Goal: Task Accomplishment & Management: Use online tool/utility

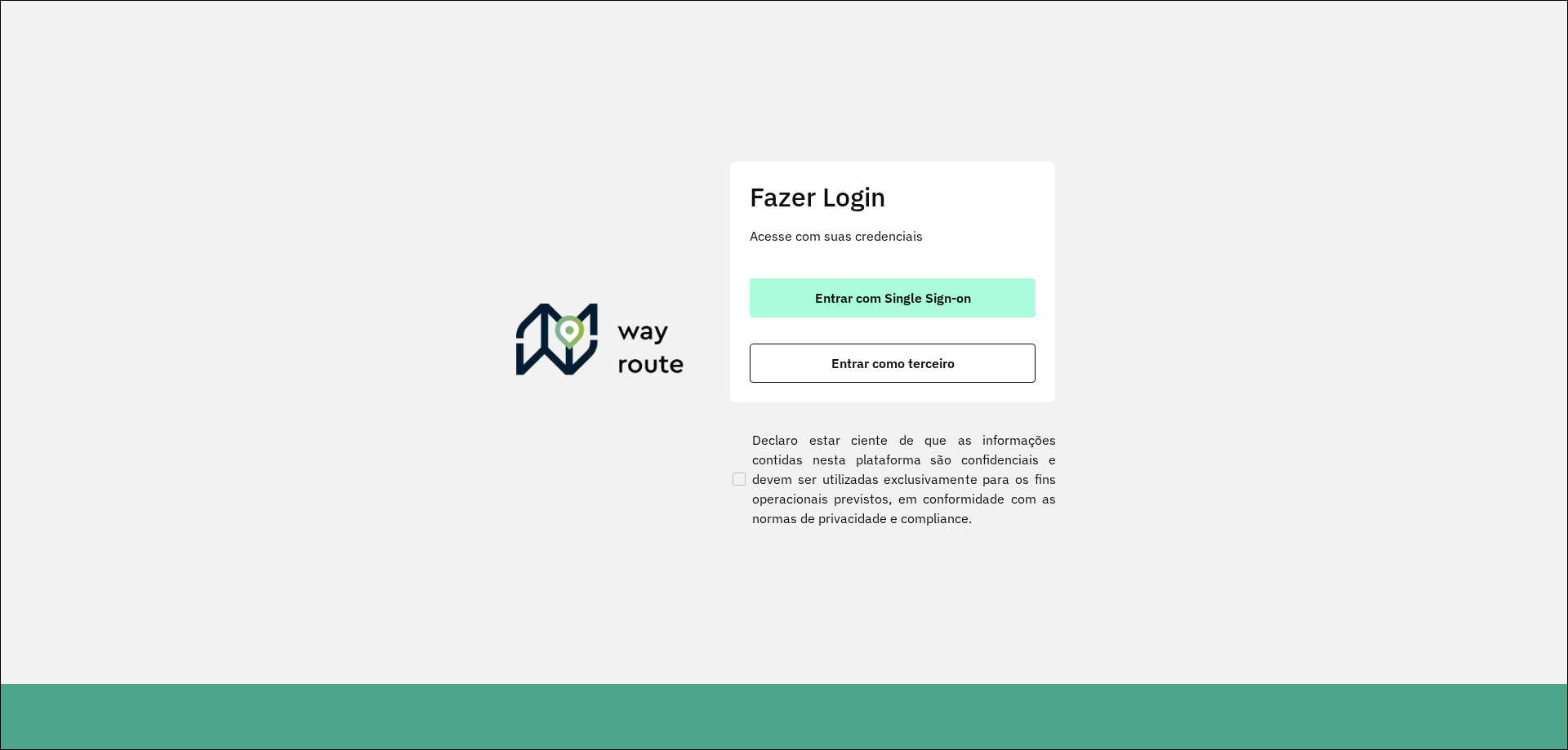
click at [895, 313] on button "Entrar com Single Sign-on" at bounding box center [892, 297] width 286 height 39
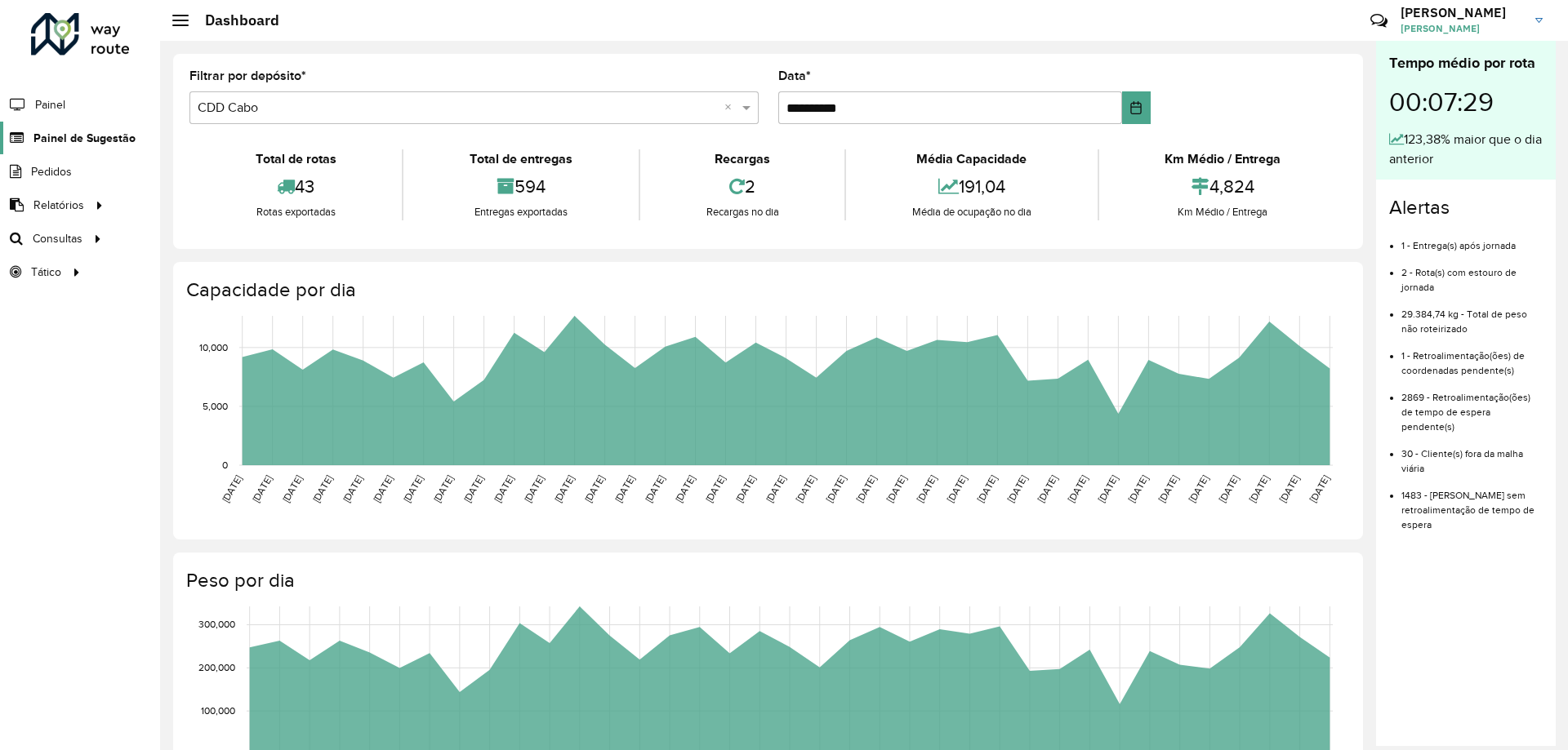
click at [86, 143] on span "Painel de Sugestão" at bounding box center [84, 138] width 102 height 17
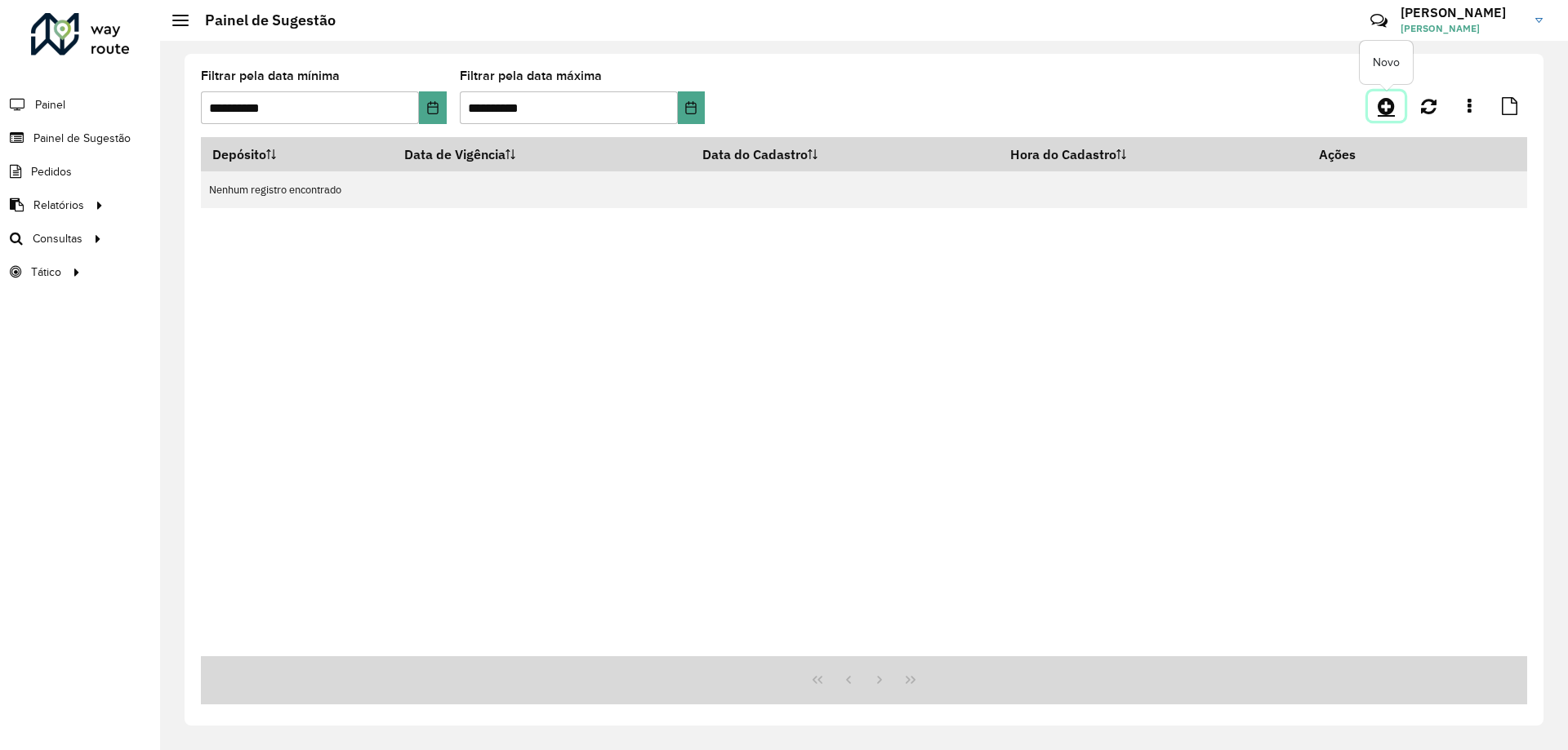
click at [1383, 114] on icon at bounding box center [1386, 106] width 17 height 20
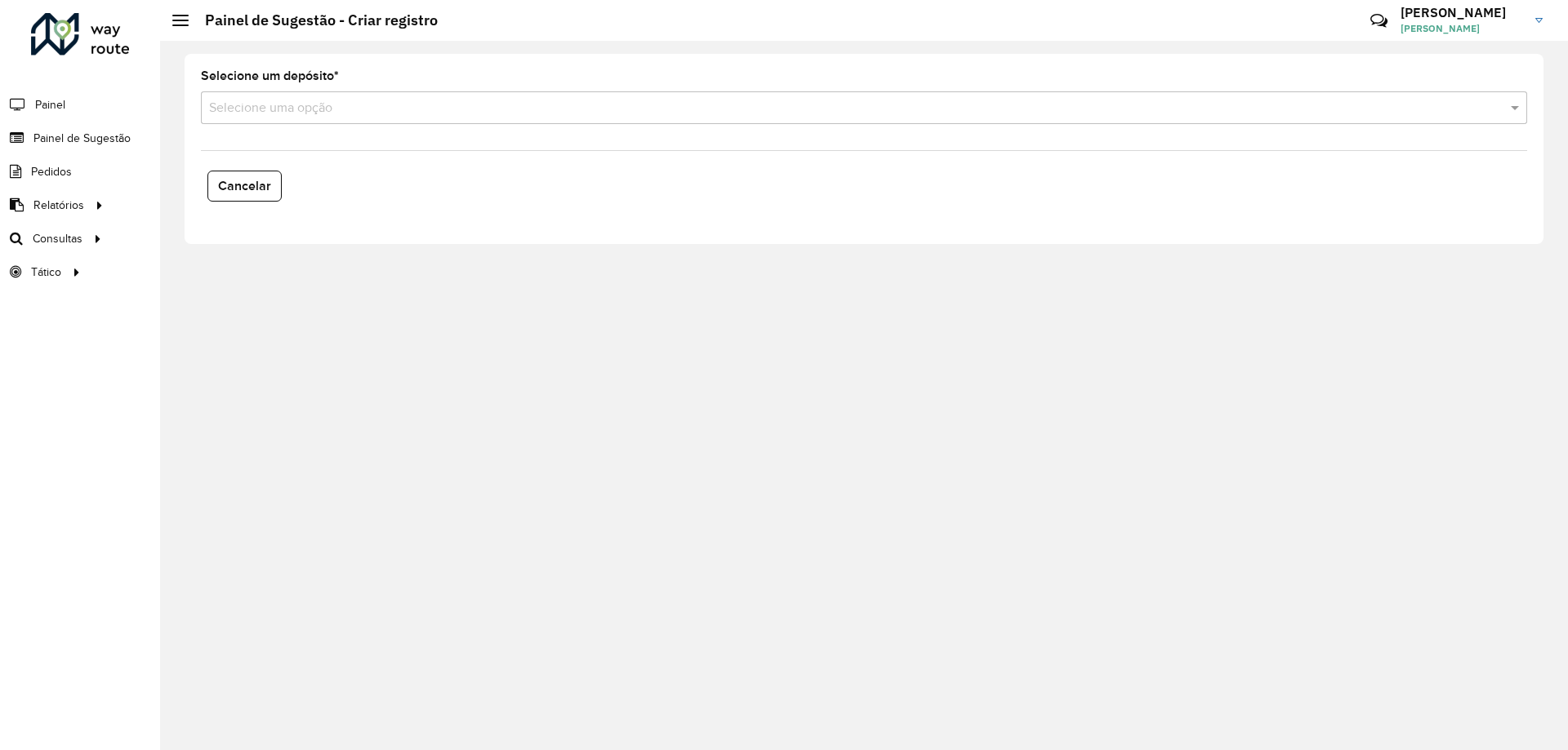
click at [395, 112] on input "text" at bounding box center [847, 108] width 1277 height 20
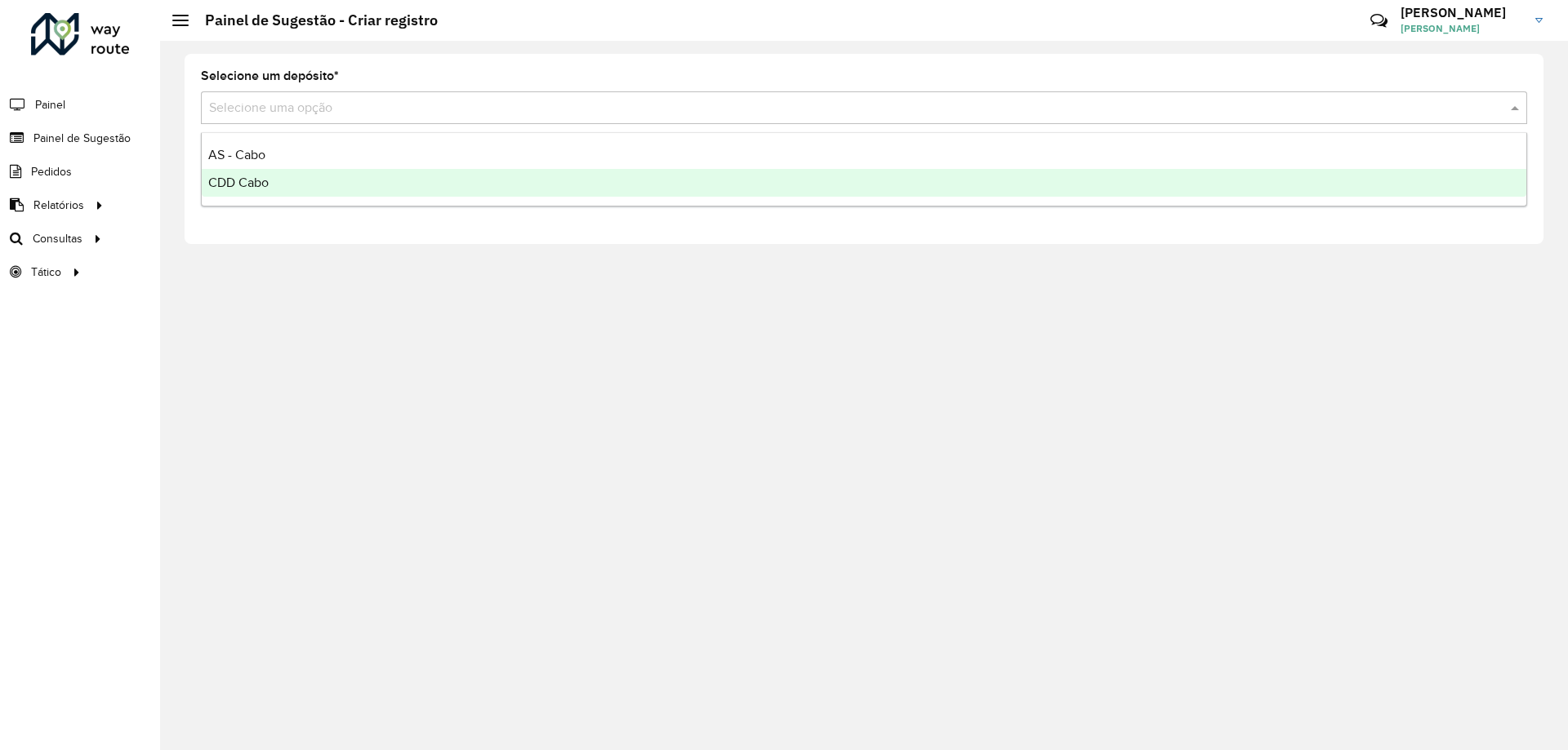
click at [266, 183] on span "CDD Cabo" at bounding box center [238, 182] width 60 height 14
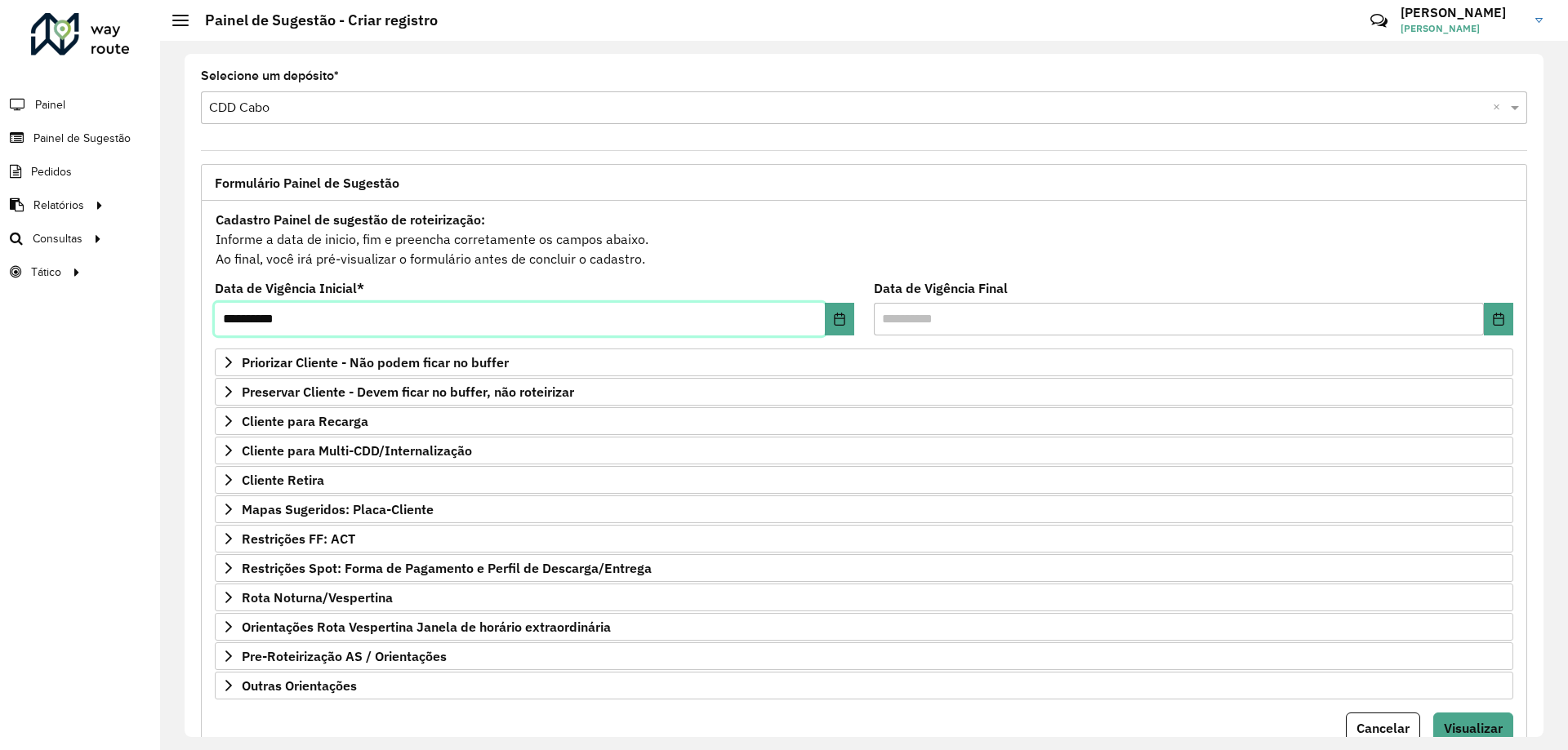
click at [361, 322] on input "**********" at bounding box center [519, 319] width 610 height 32
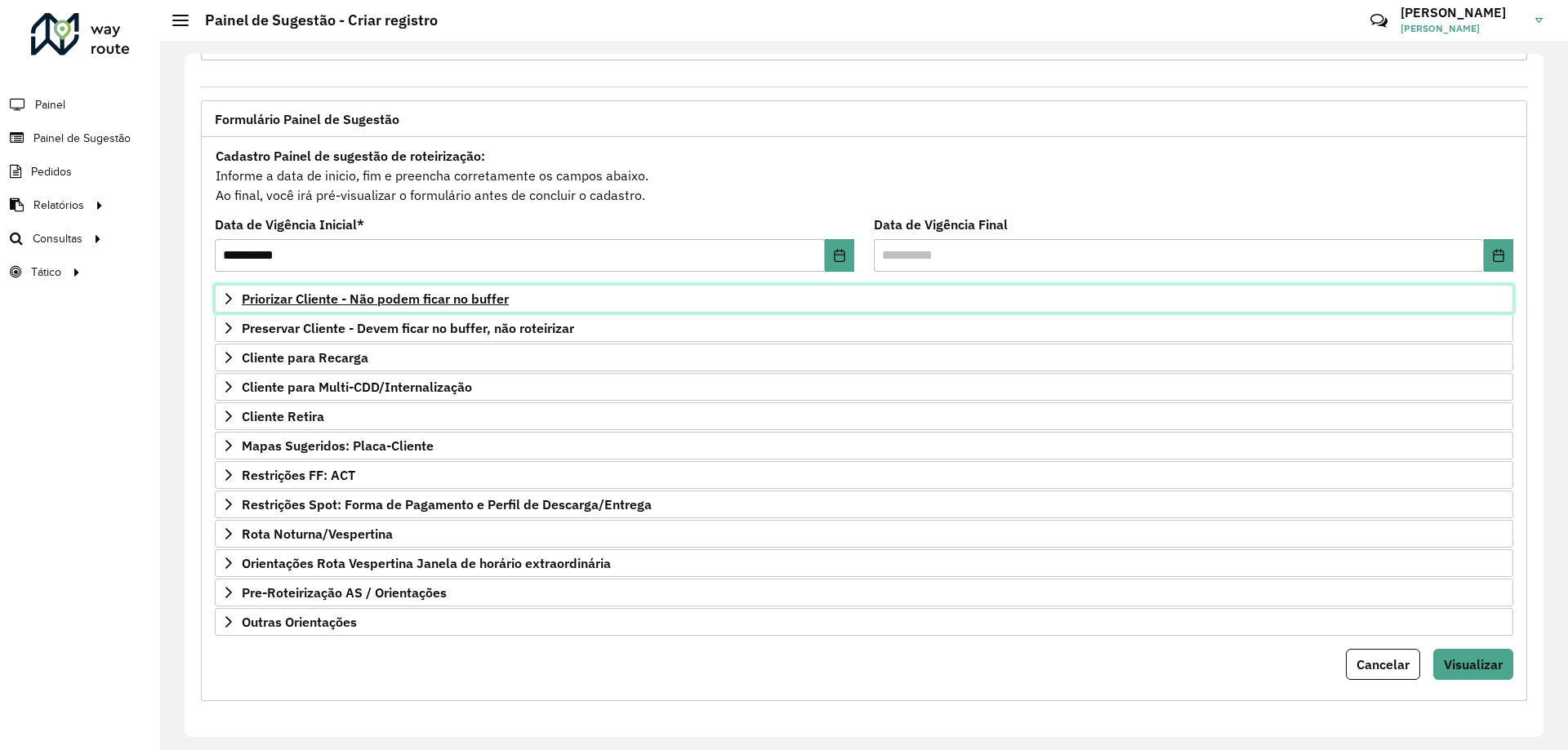
click at [257, 300] on span "Priorizar Cliente - Não podem ficar no buffer" at bounding box center [375, 299] width 267 height 13
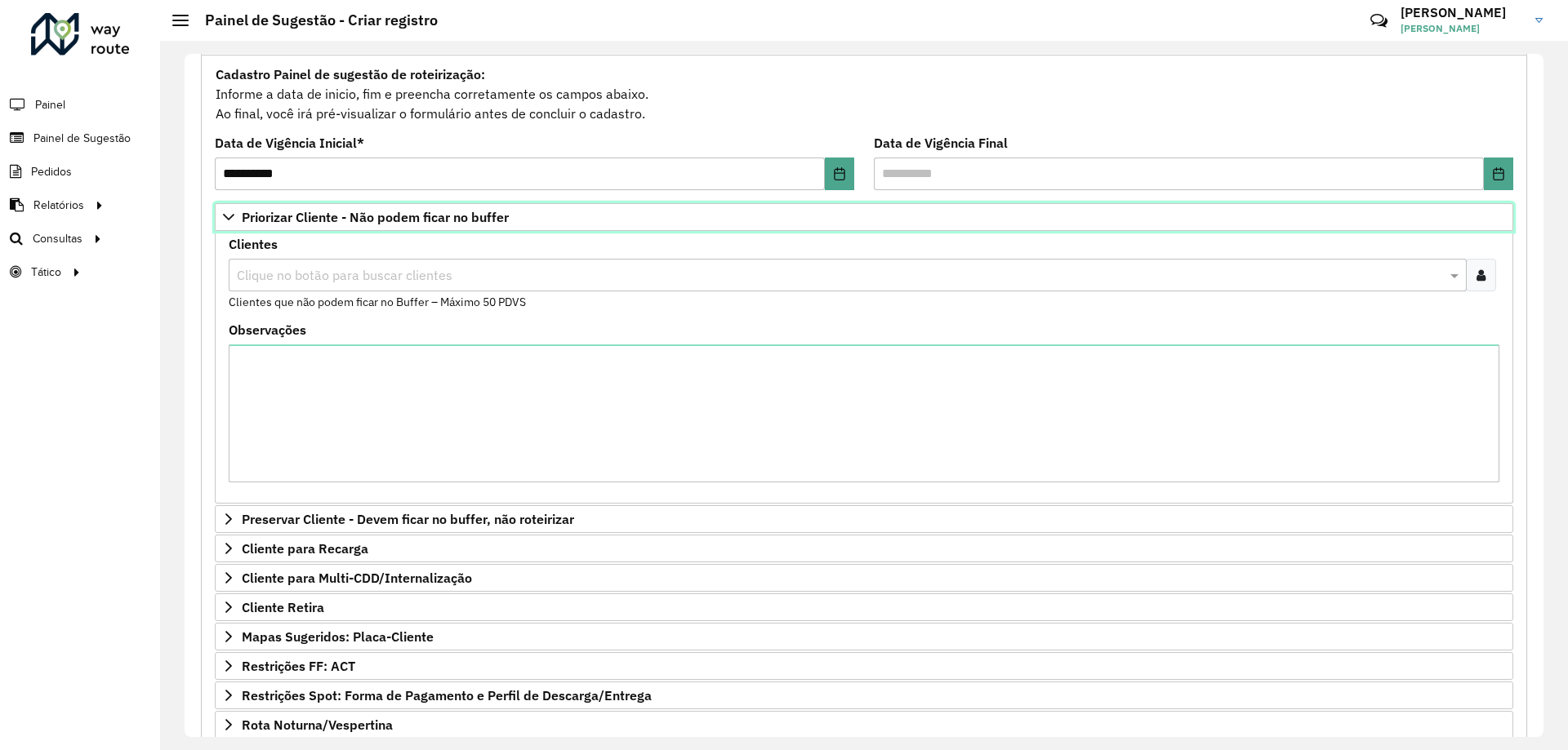
scroll to position [0, 0]
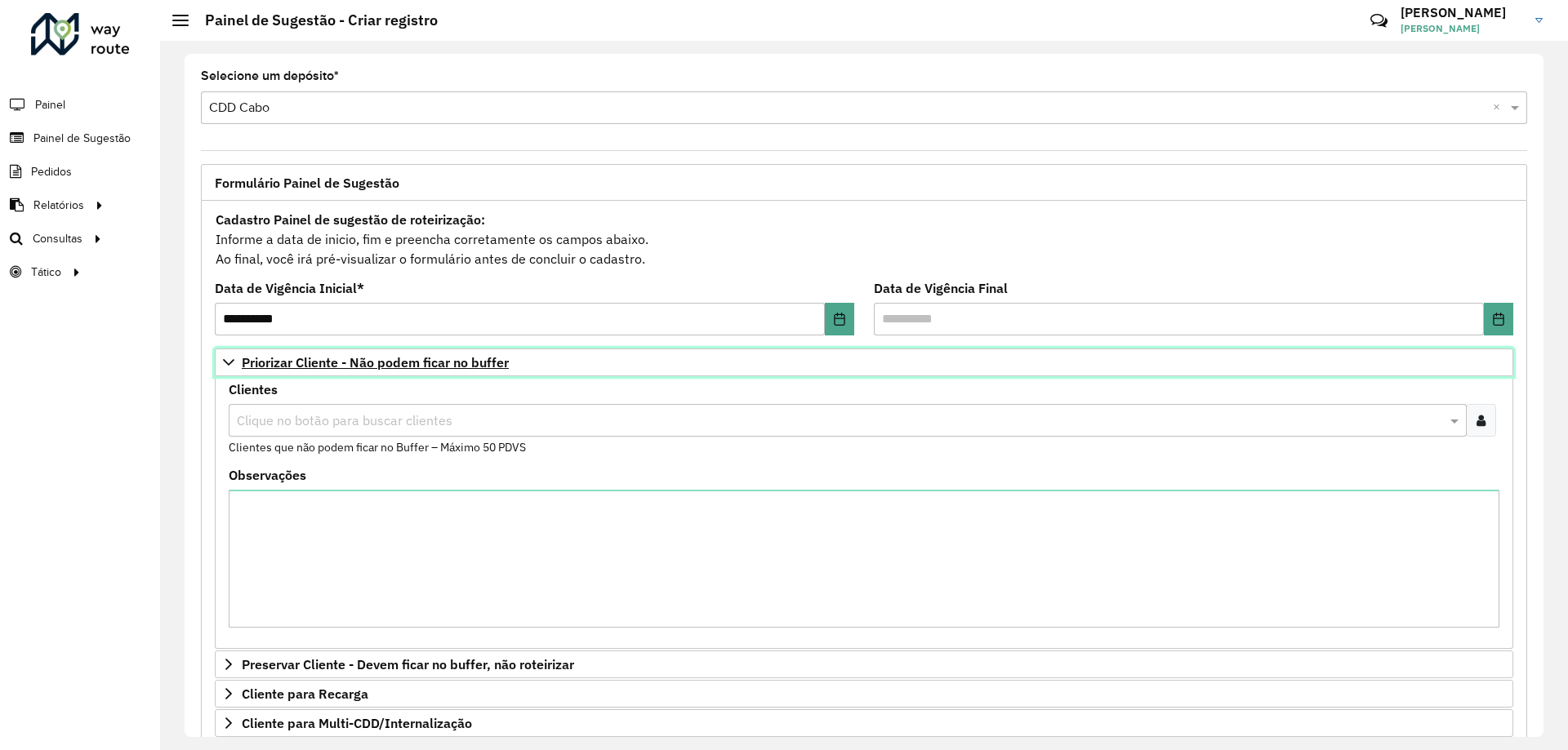
click at [232, 357] on icon at bounding box center [229, 363] width 13 height 13
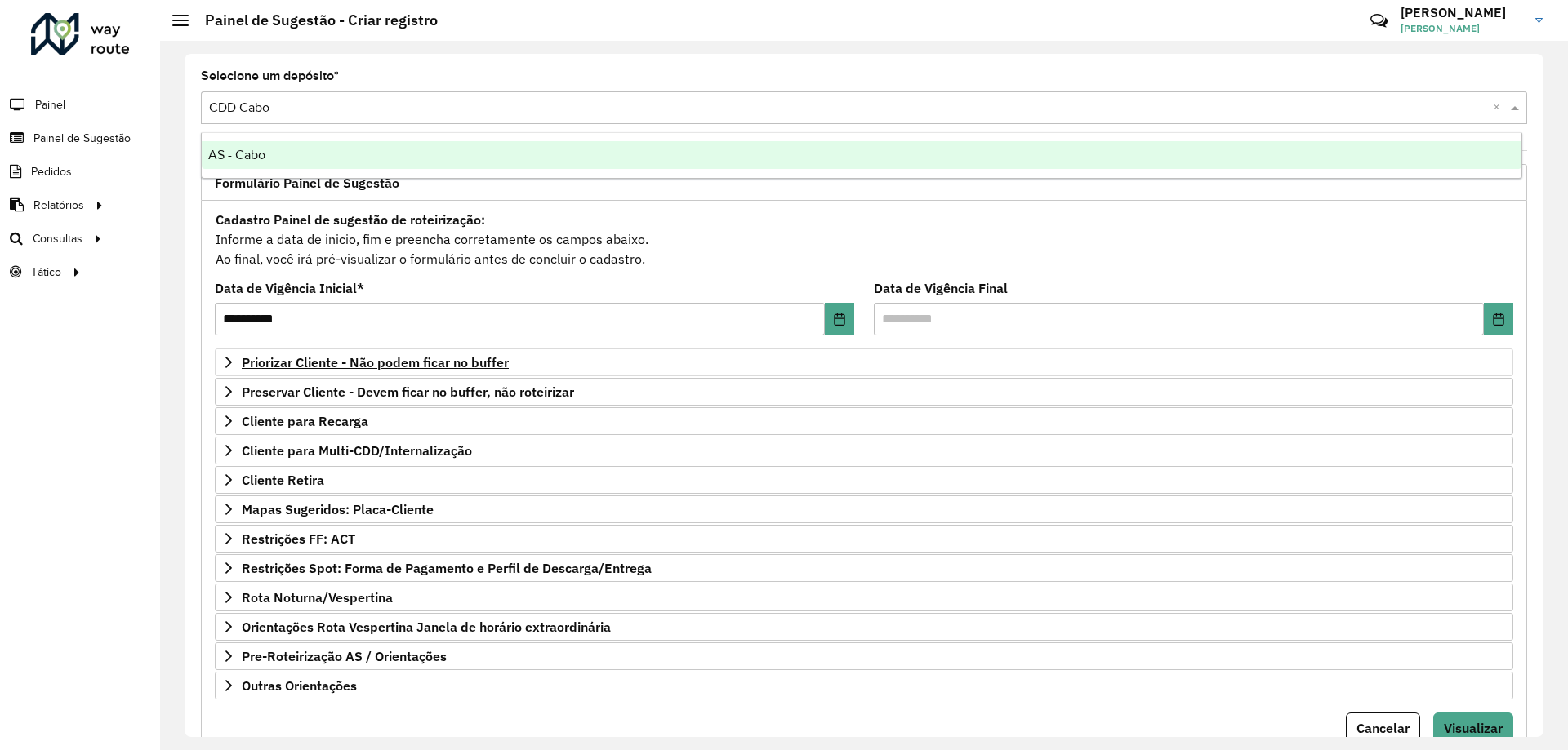
click at [334, 106] on input "text" at bounding box center [847, 108] width 1277 height 20
click at [51, 108] on span "Painel" at bounding box center [51, 104] width 33 height 17
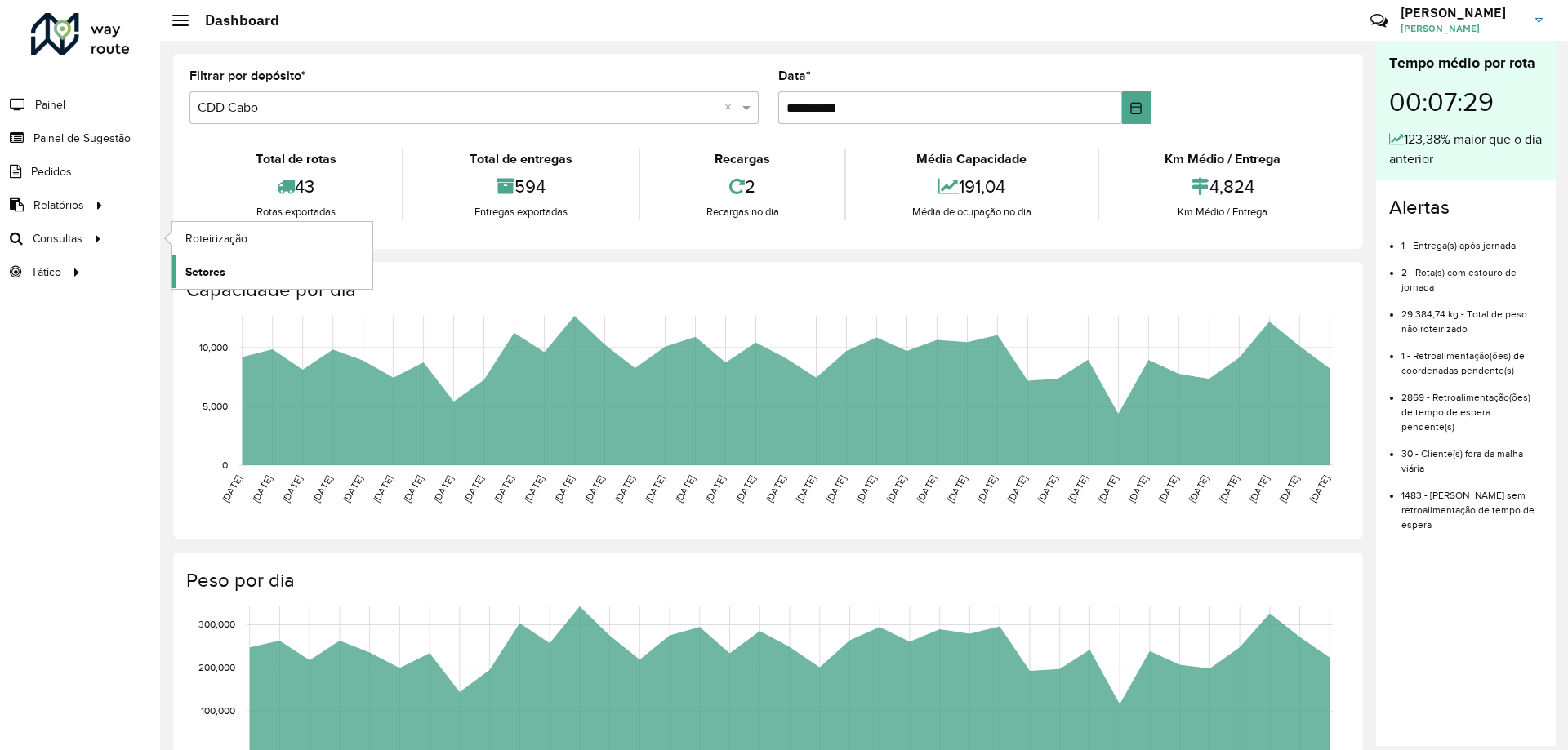
click at [221, 271] on span "Setores" at bounding box center [205, 272] width 40 height 17
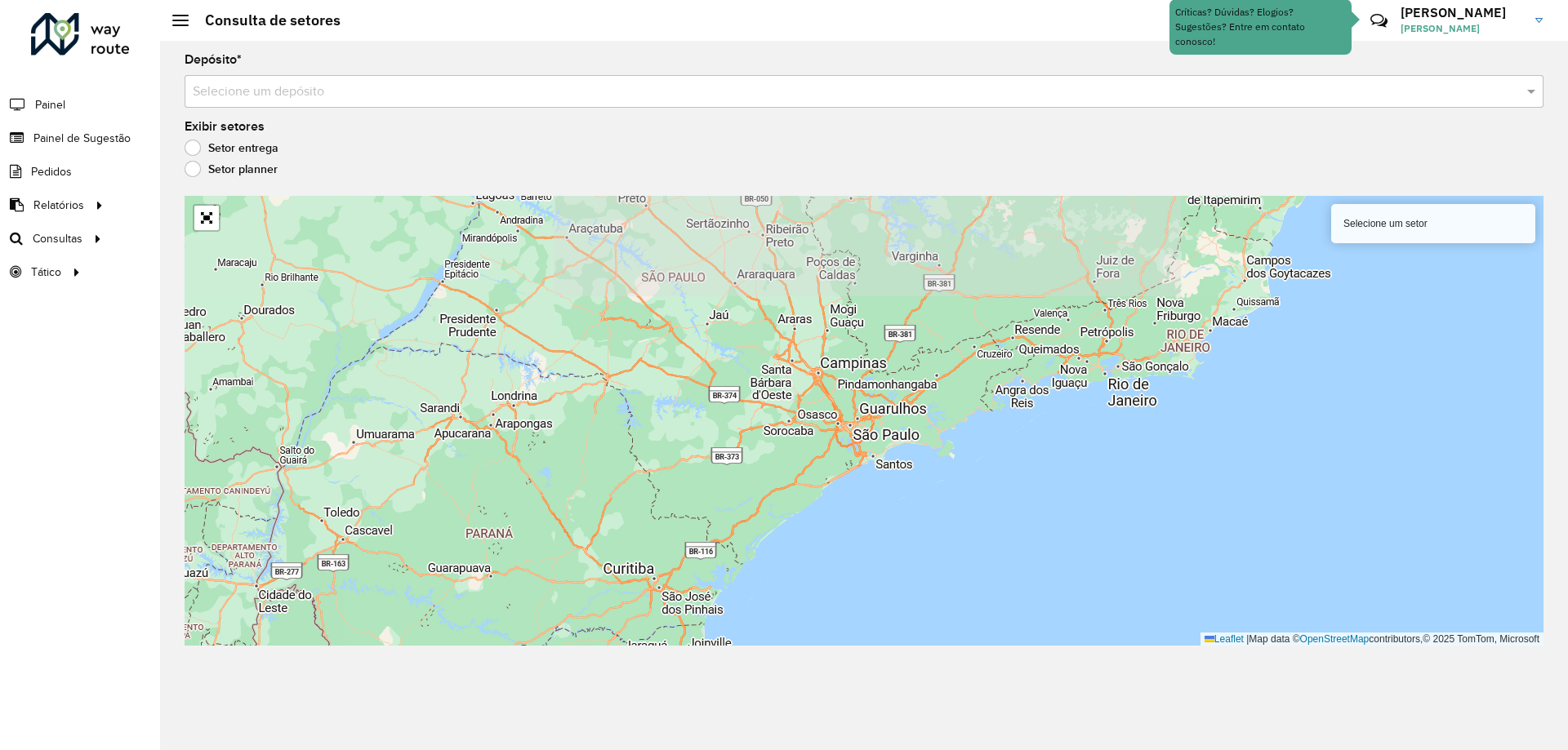
click at [285, 85] on input "text" at bounding box center [847, 93] width 1310 height 20
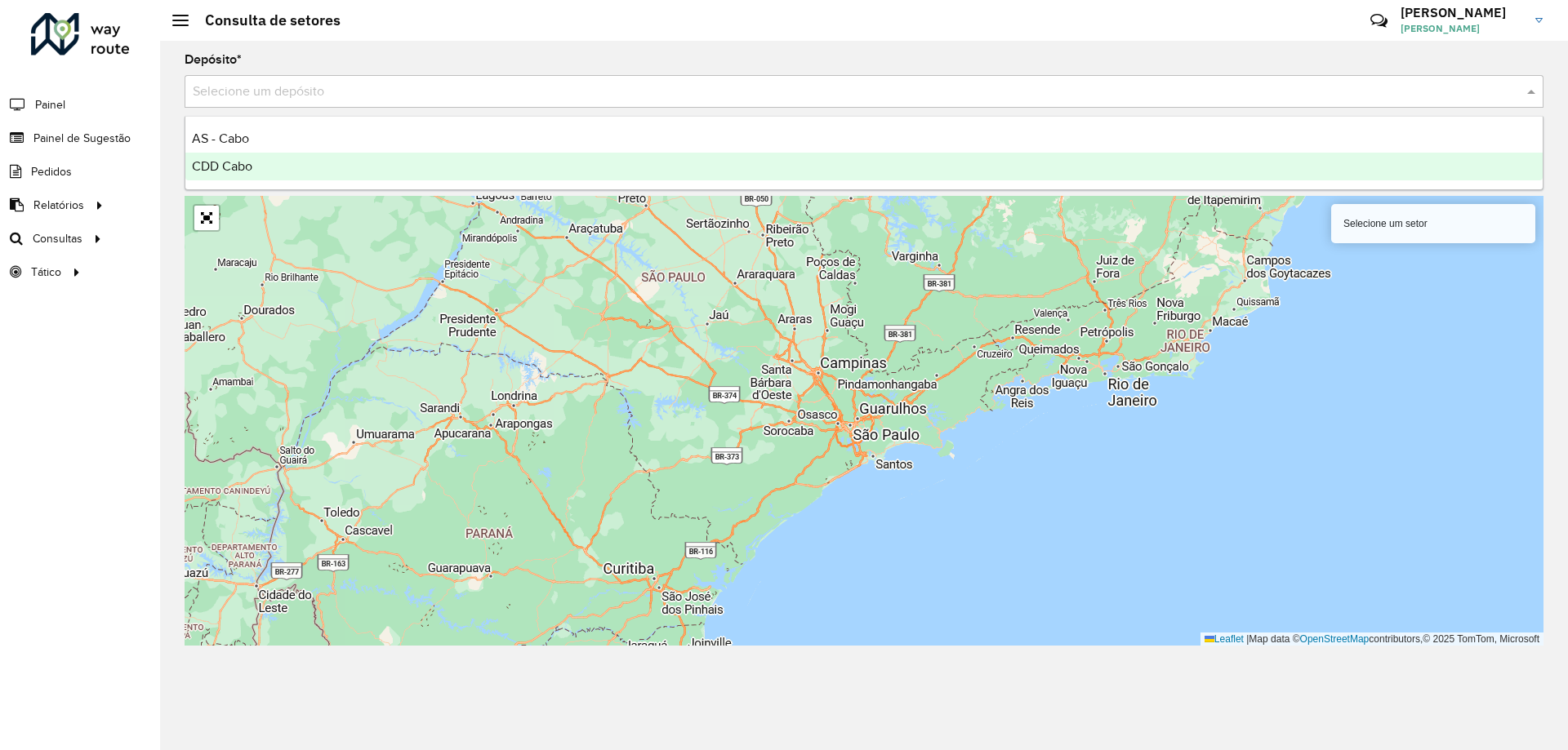
click at [277, 162] on div "CDD Cabo" at bounding box center [864, 166] width 1357 height 28
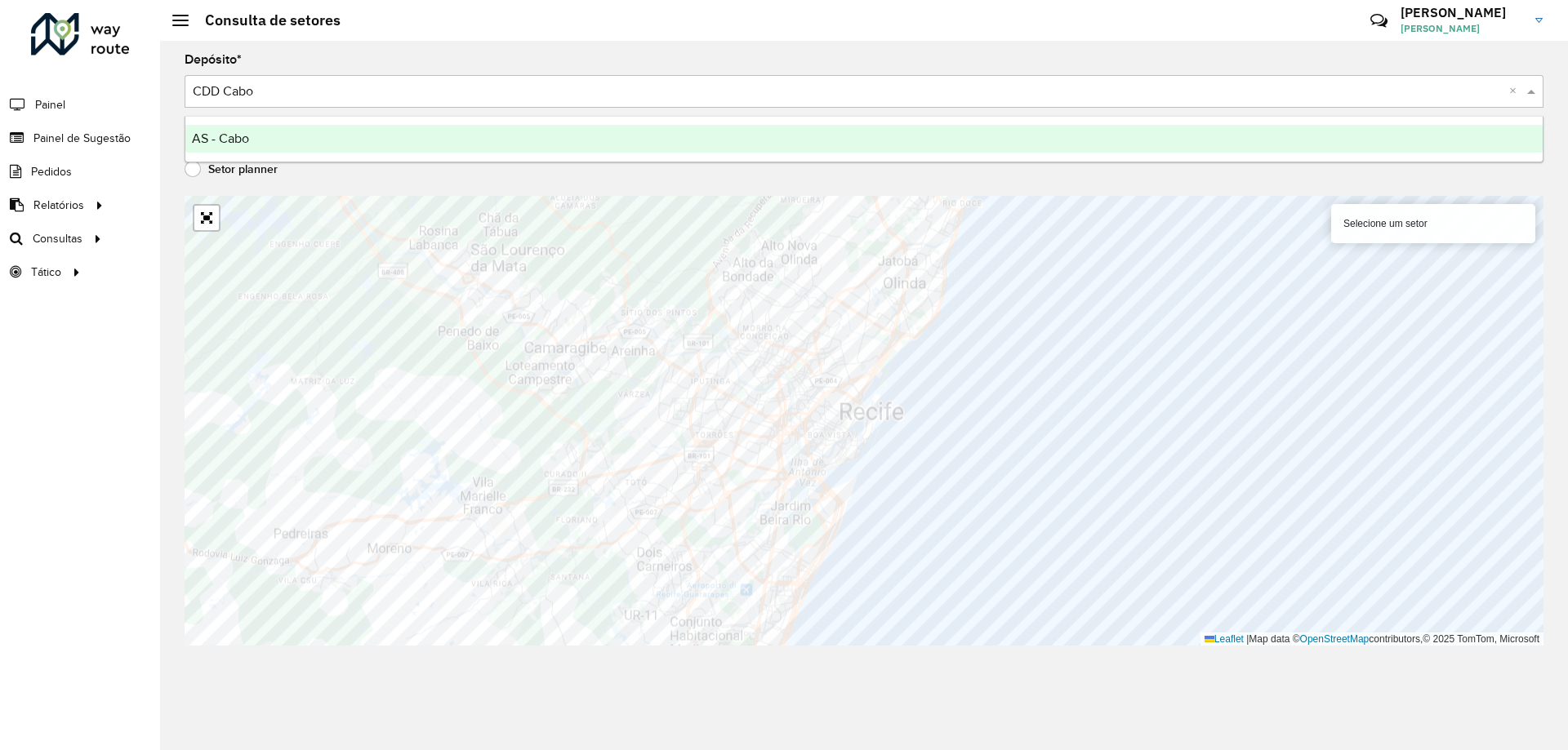
click at [427, 89] on input "text" at bounding box center [847, 93] width 1310 height 20
click at [372, 183] on div "Depósito * Selecione um depósito × CDD Cabo × Exibir setores Setor entrega Seto…" at bounding box center [863, 395] width 1407 height 709
